Goal: Information Seeking & Learning: Find specific page/section

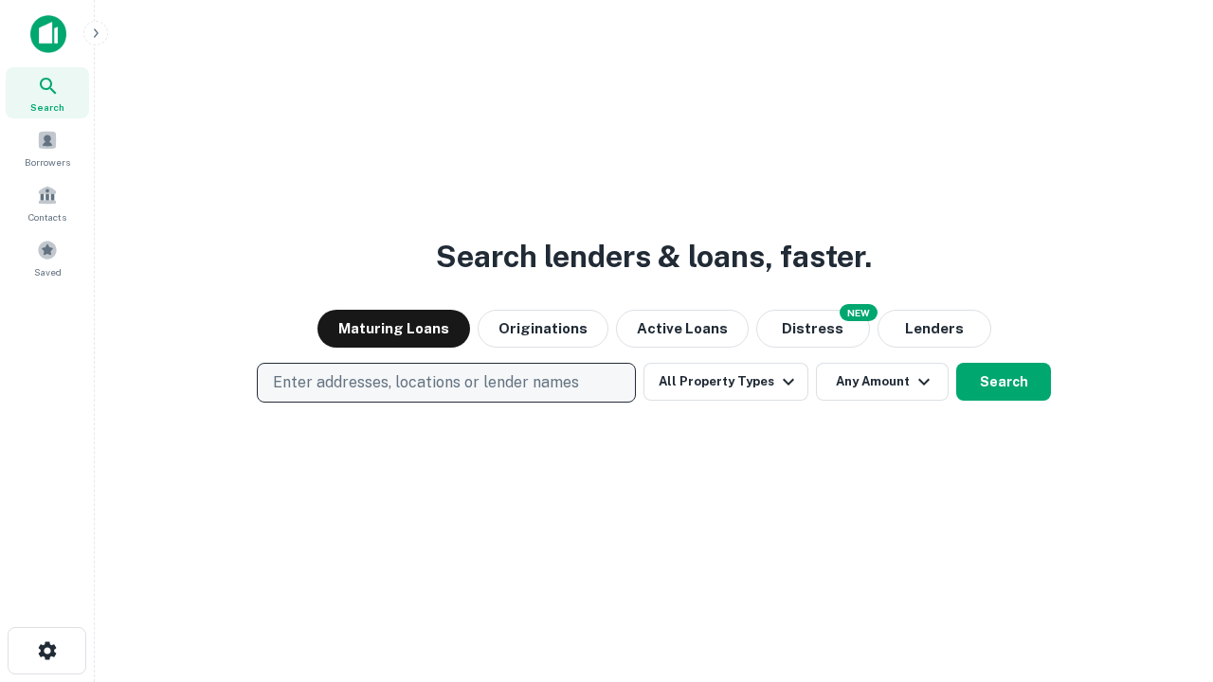
click at [445, 383] on p "Enter addresses, locations or lender names" at bounding box center [426, 382] width 306 height 23
type input "**********"
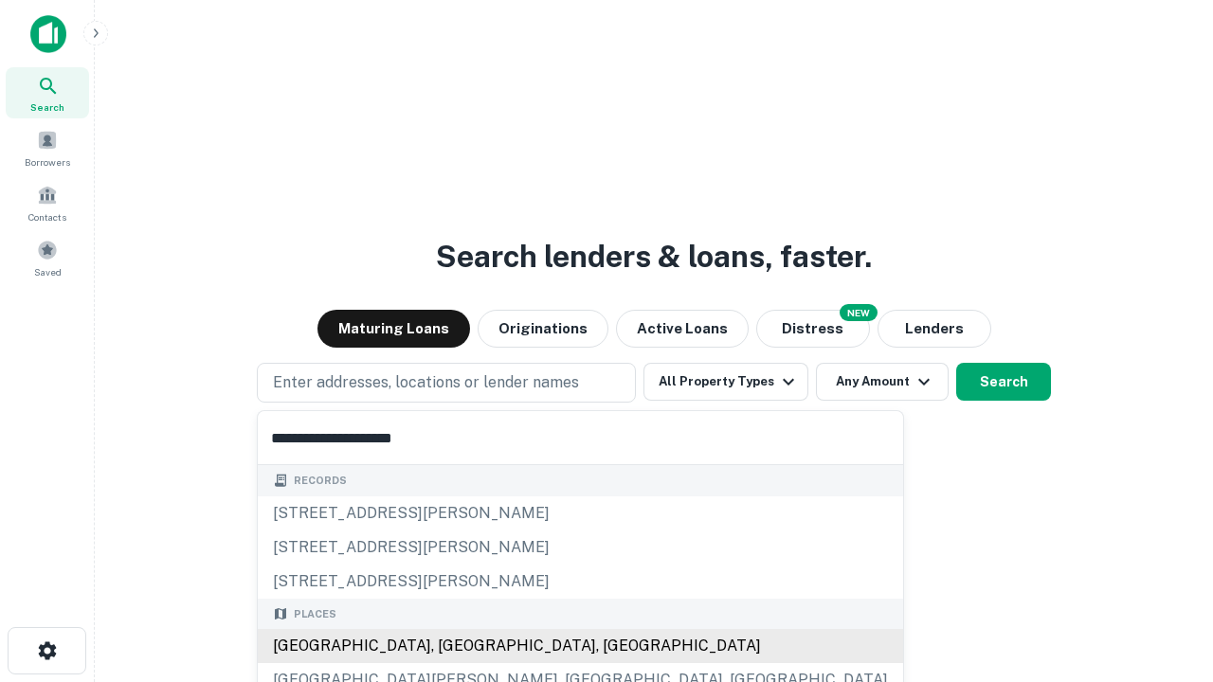
click at [453, 646] on div "[GEOGRAPHIC_DATA], [GEOGRAPHIC_DATA], [GEOGRAPHIC_DATA]" at bounding box center [580, 646] width 645 height 34
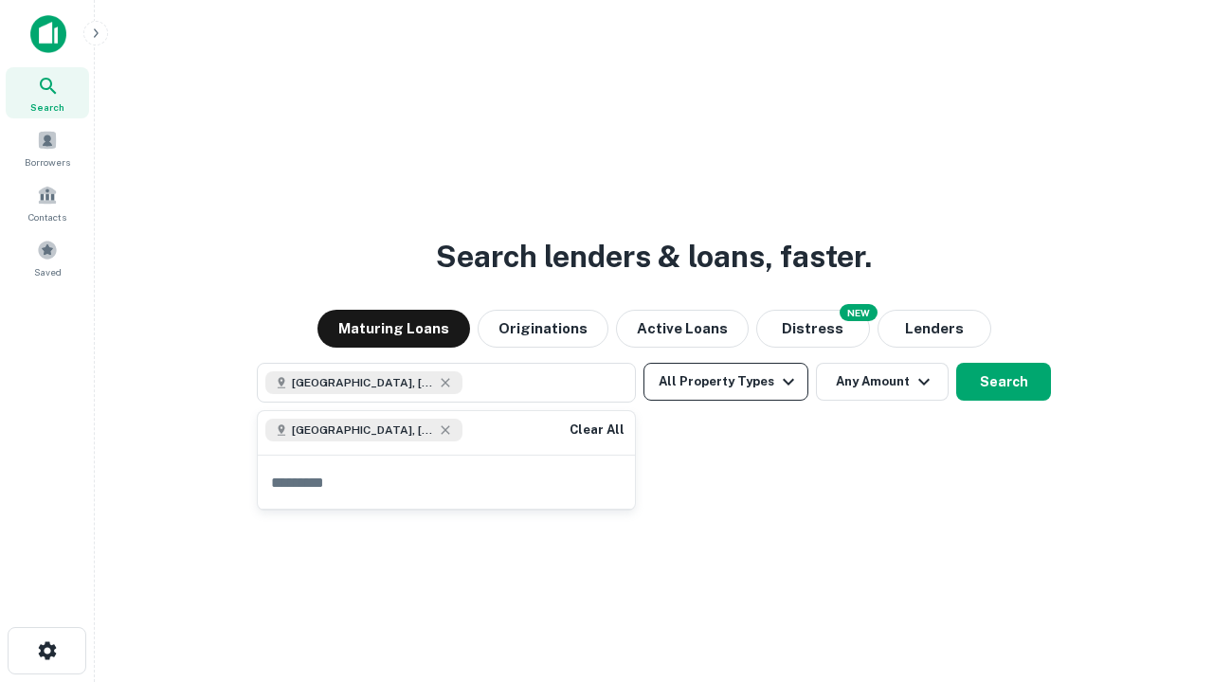
click at [726, 382] on button "All Property Types" at bounding box center [725, 382] width 165 height 38
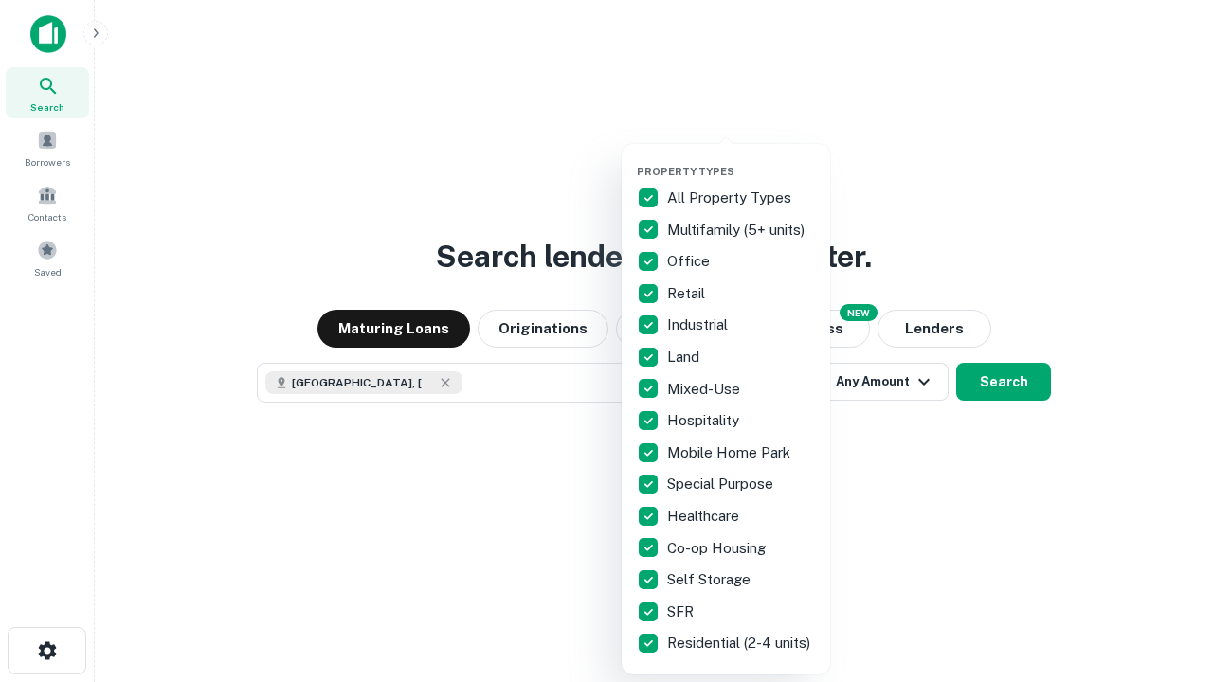
click at [741, 159] on button "button" at bounding box center [741, 159] width 208 height 1
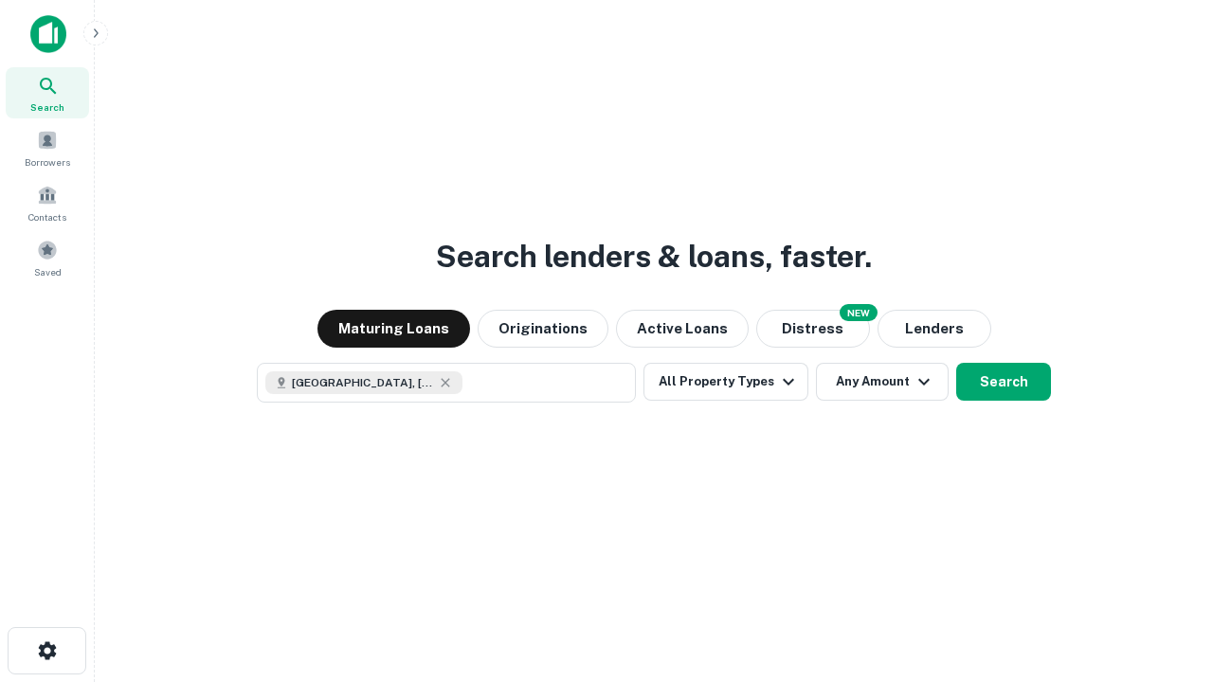
scroll to position [30, 0]
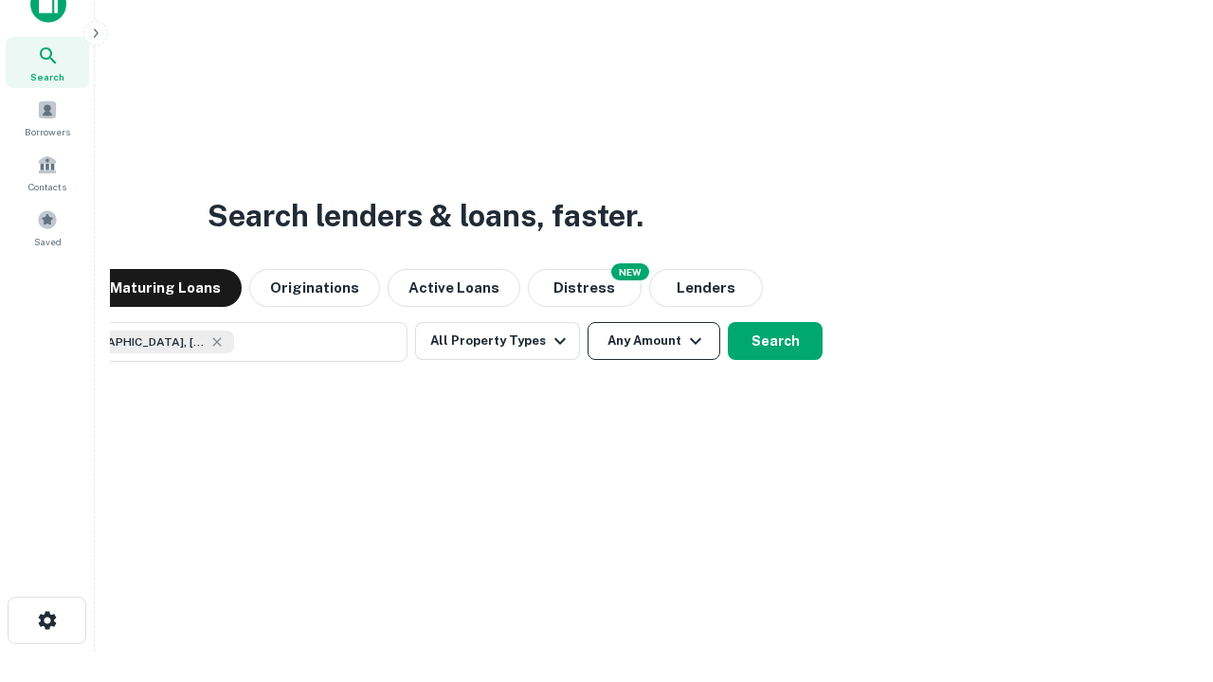
click at [587, 322] on button "Any Amount" at bounding box center [653, 341] width 133 height 38
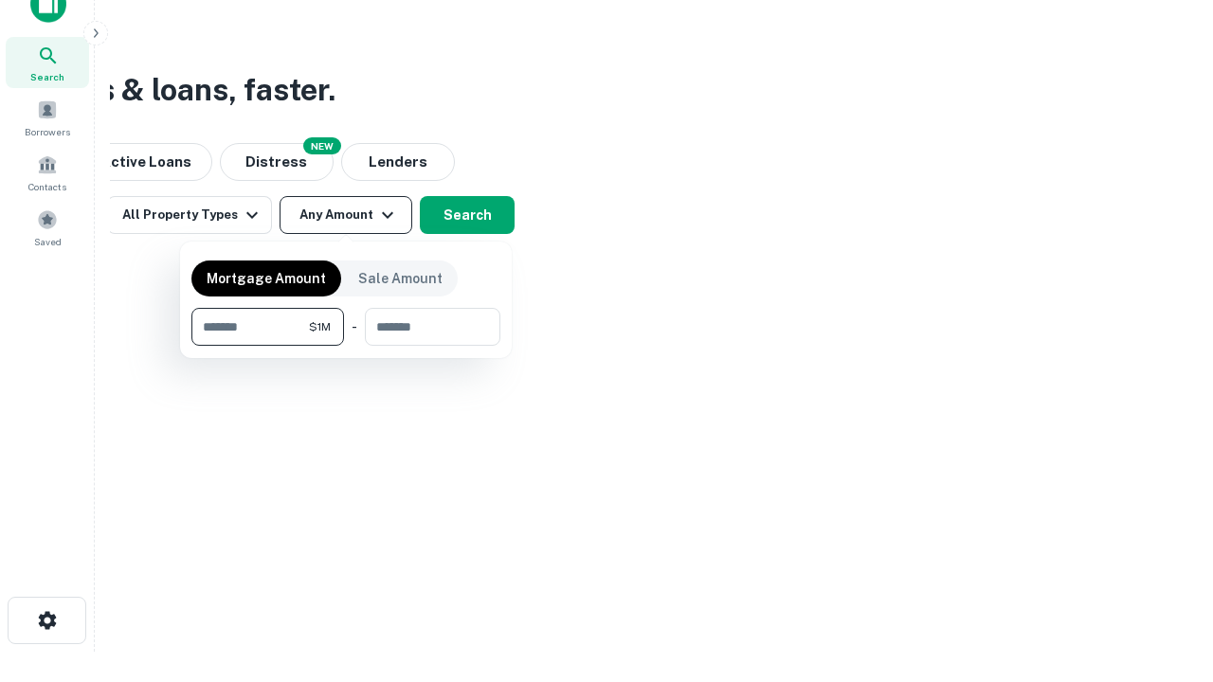
type input "*******"
click at [346, 346] on button "button" at bounding box center [345, 346] width 309 height 1
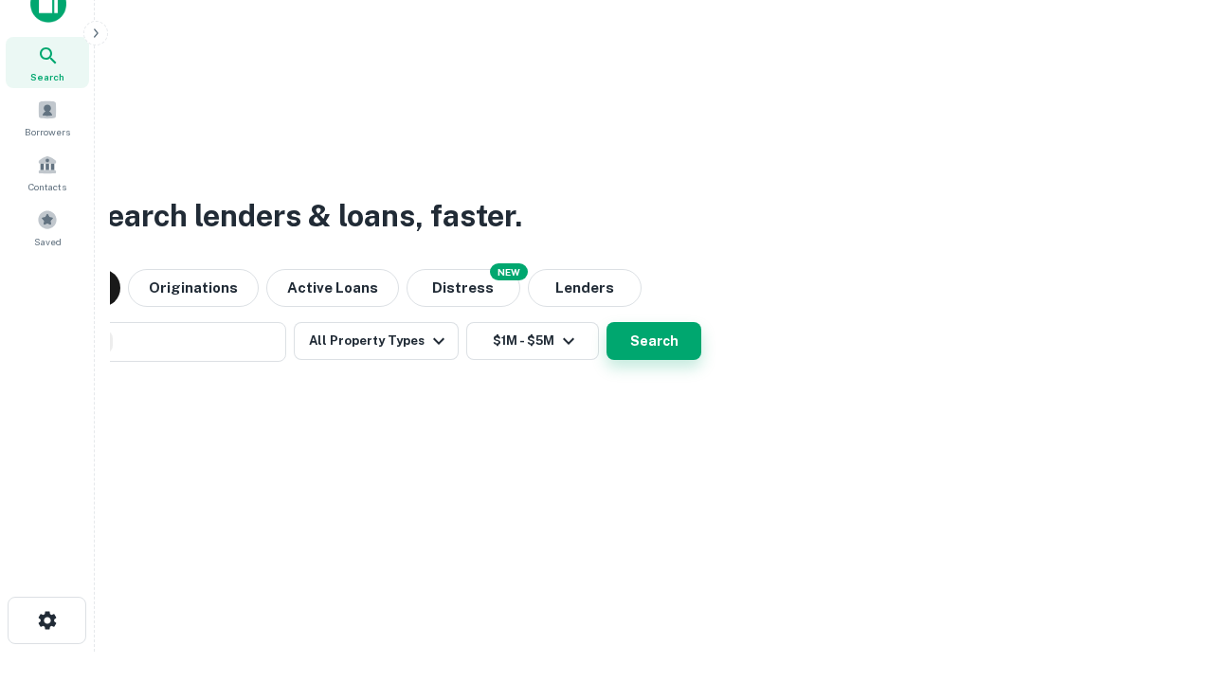
click at [606, 322] on button "Search" at bounding box center [653, 341] width 95 height 38
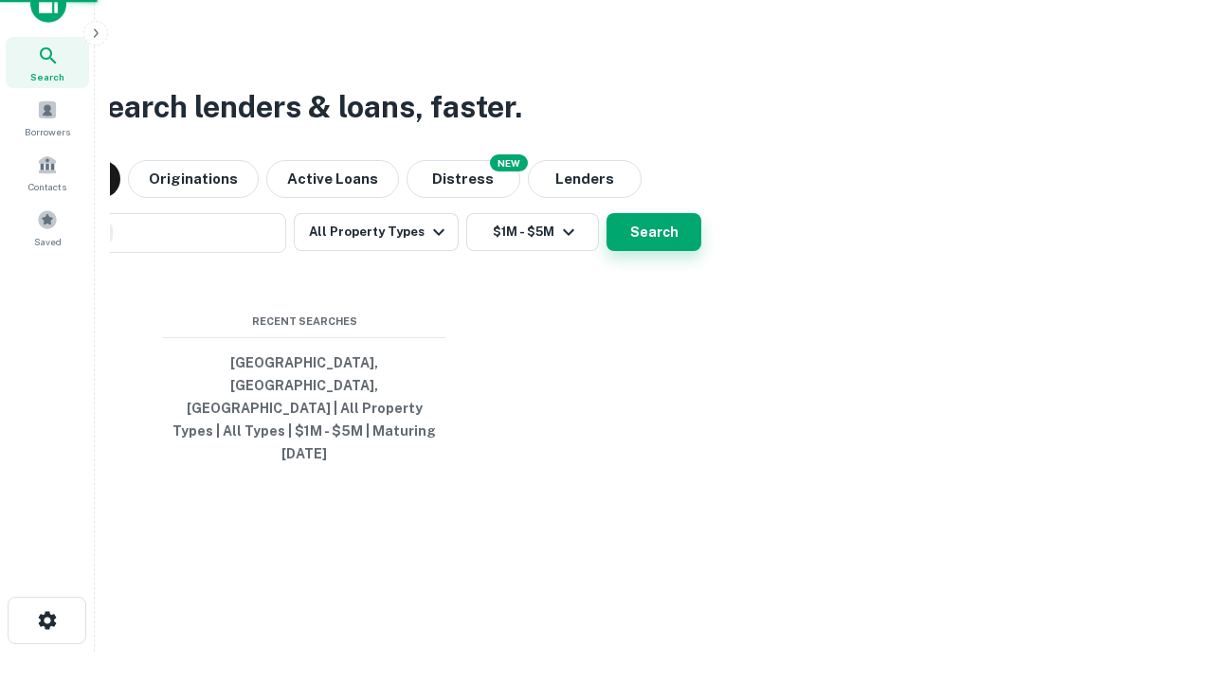
scroll to position [50, 536]
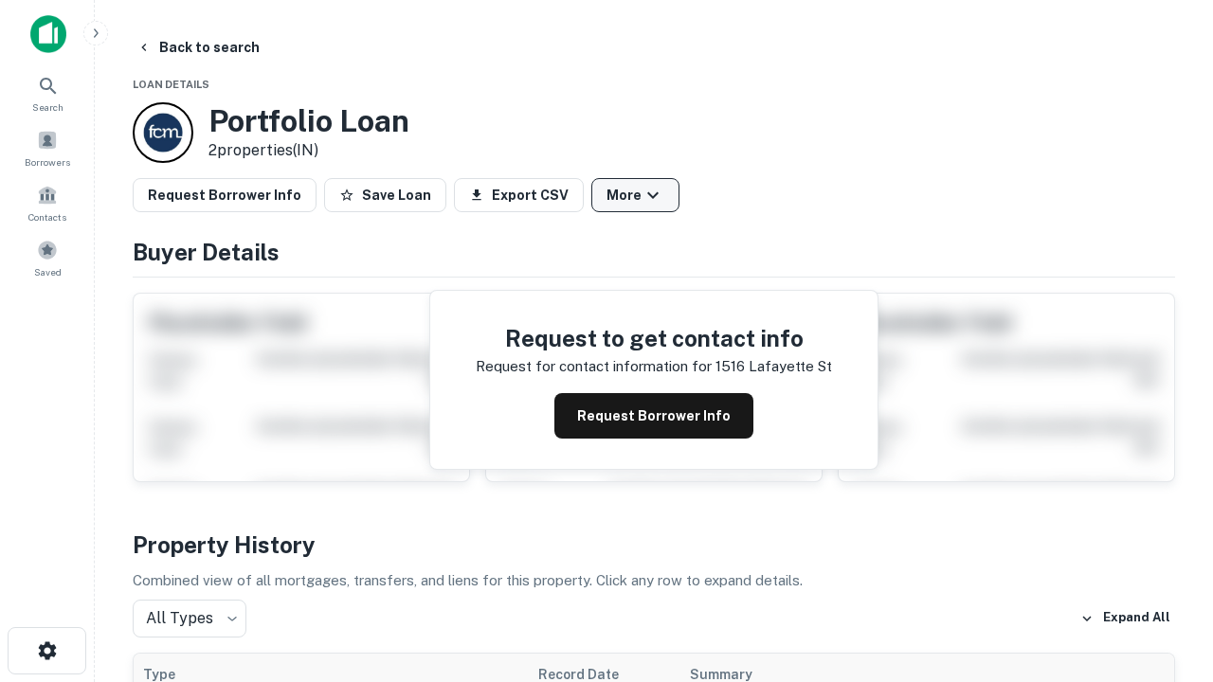
click at [635, 195] on button "More" at bounding box center [635, 195] width 88 height 34
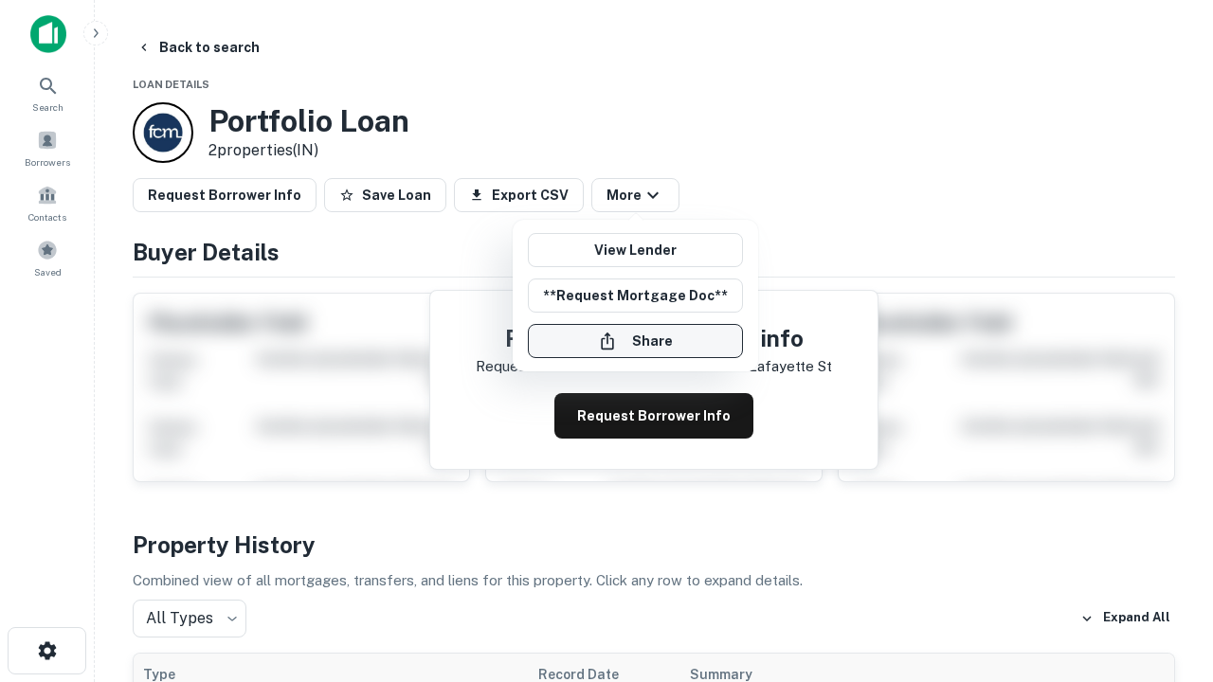
click at [635, 341] on button "Share" at bounding box center [635, 341] width 215 height 34
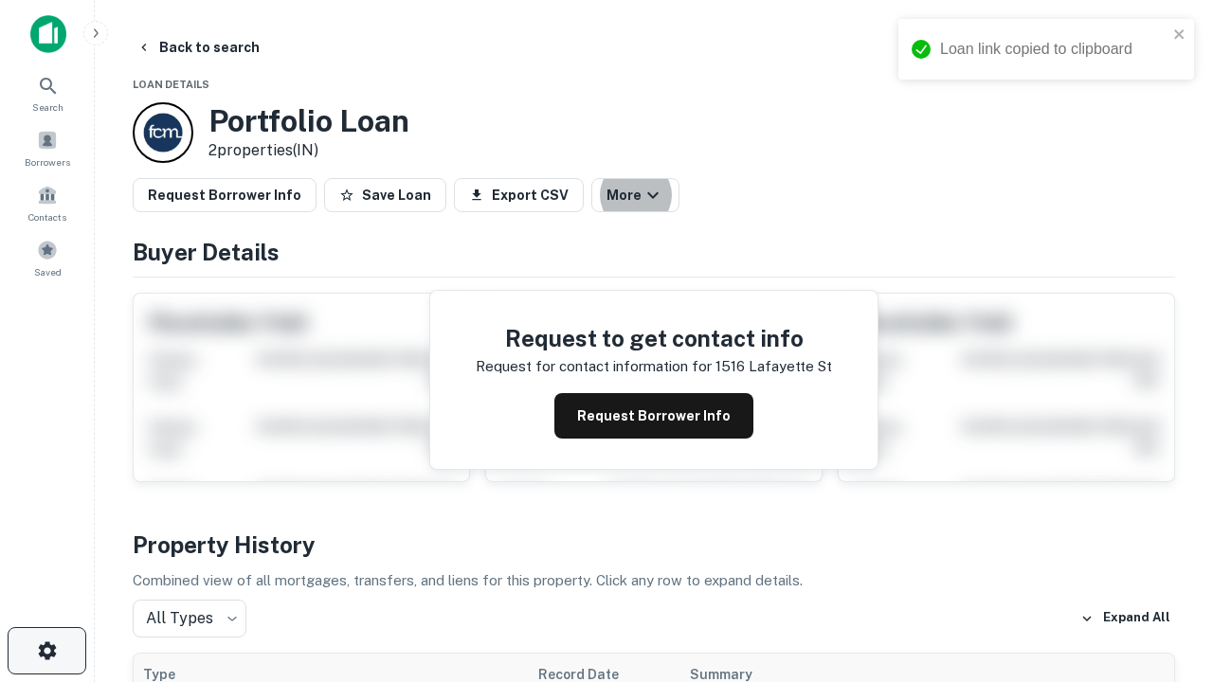
click at [46, 651] on icon "button" at bounding box center [47, 650] width 23 height 23
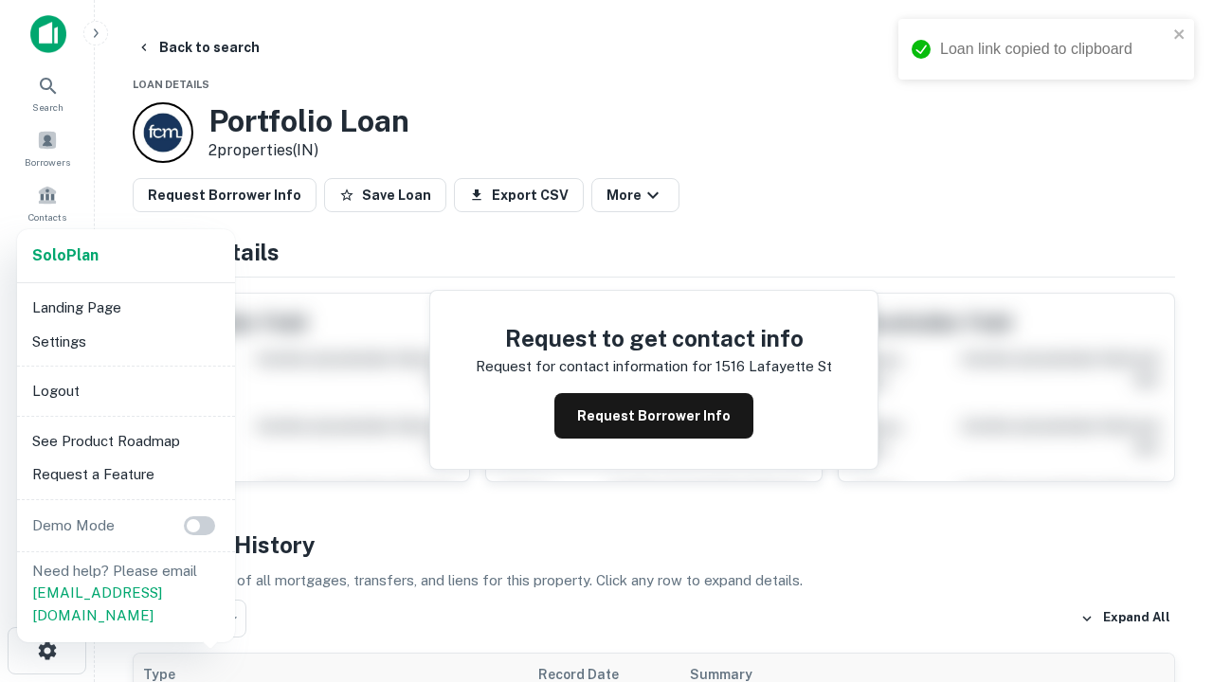
click at [125, 390] on li "Logout" at bounding box center [126, 391] width 203 height 34
